Goal: Task Accomplishment & Management: Manage account settings

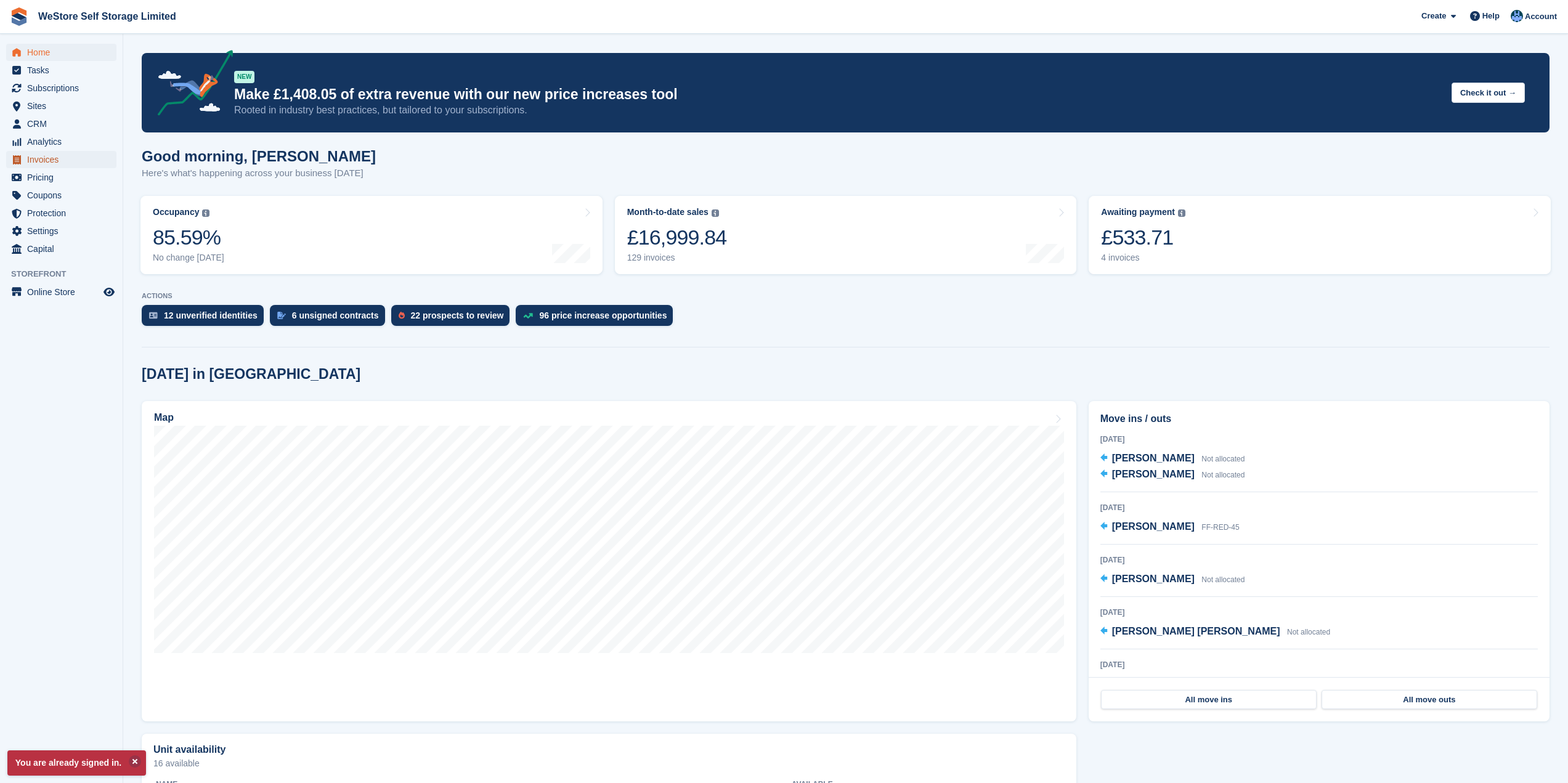
click at [51, 162] on span "Invoices" at bounding box center [63, 159] width 74 height 17
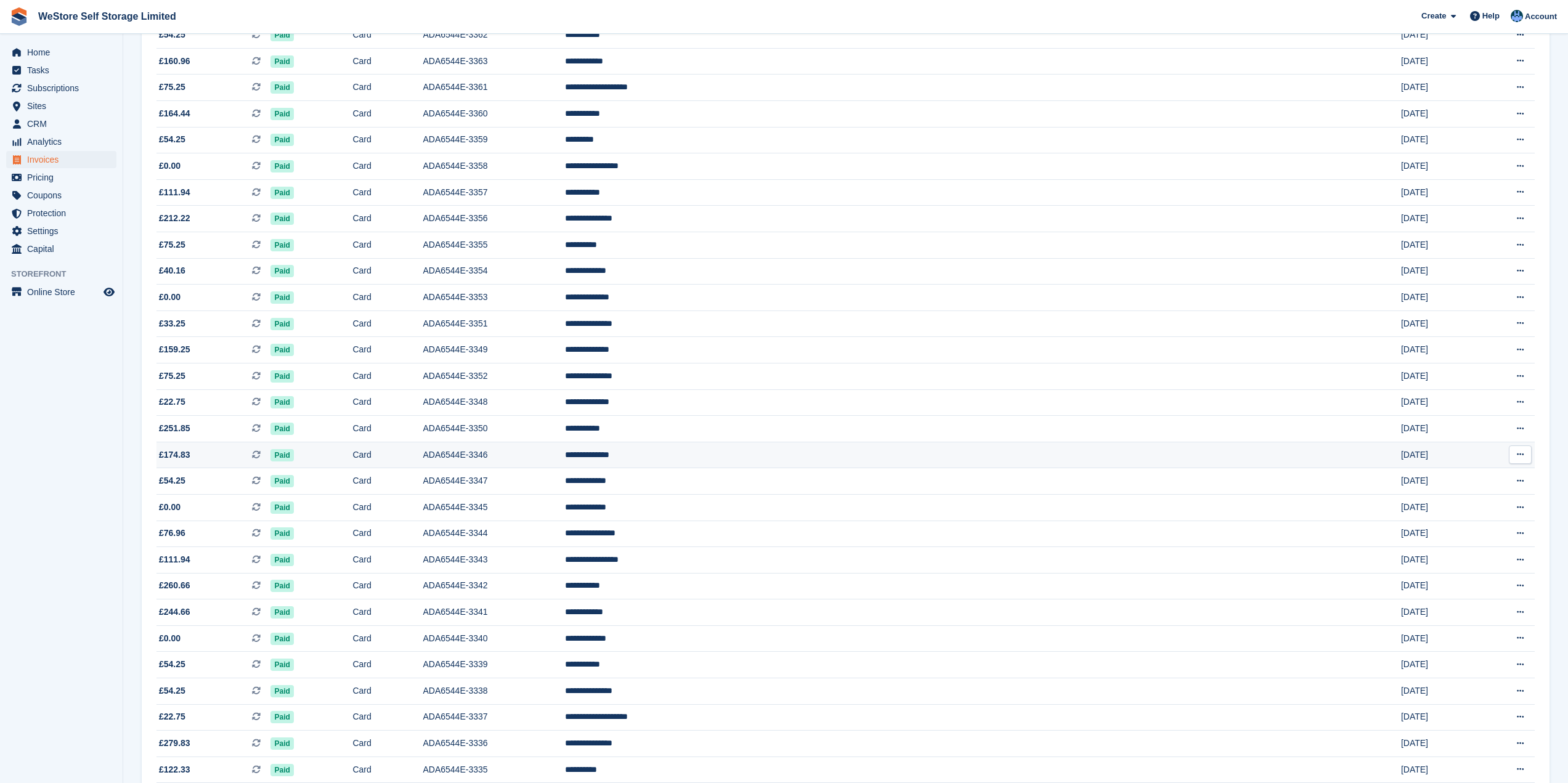
scroll to position [427, 0]
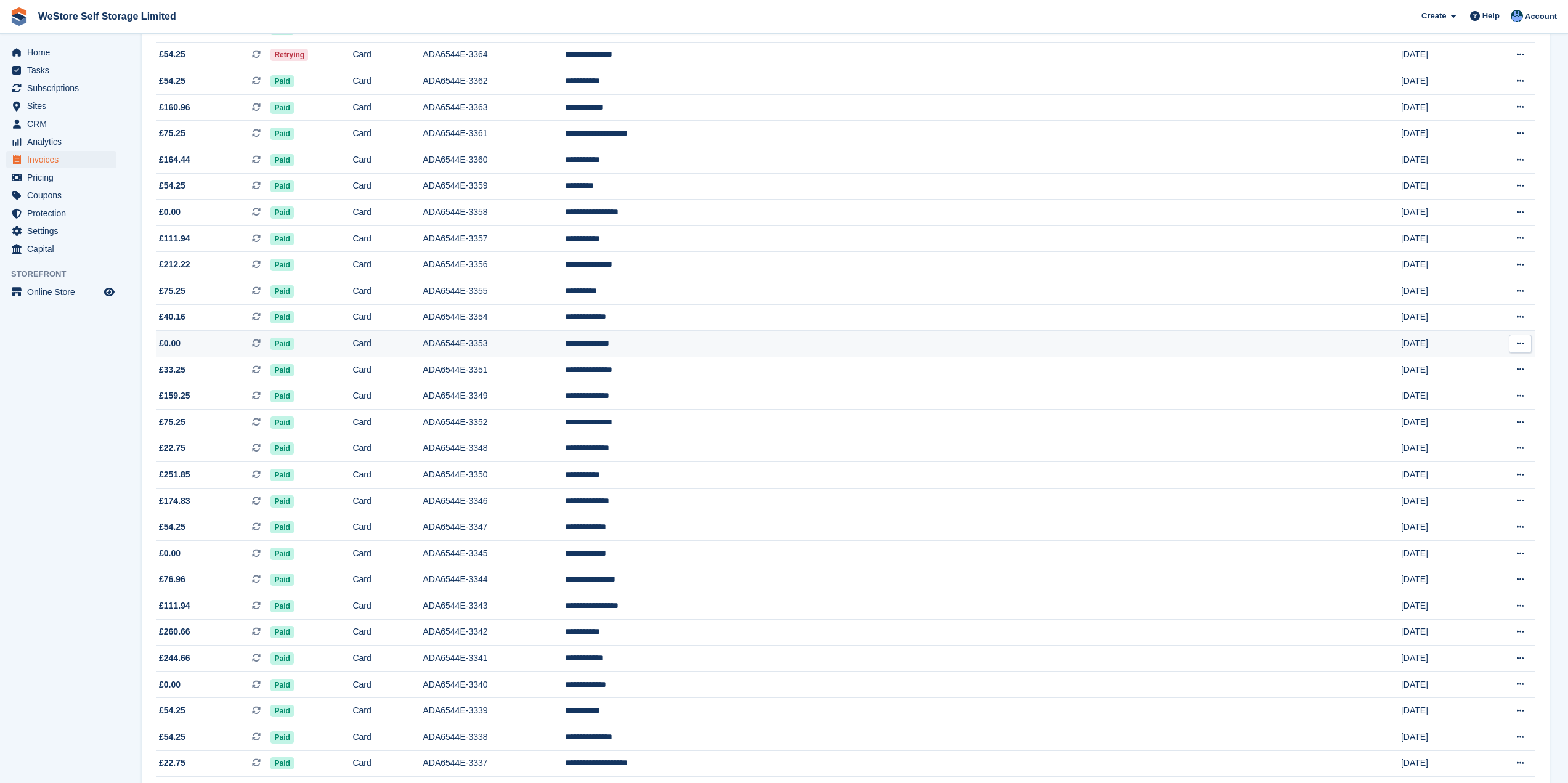
click at [185, 342] on span "£0.00 This is a recurring subscription invoice." at bounding box center [213, 343] width 114 height 13
